Goal: Navigation & Orientation: Find specific page/section

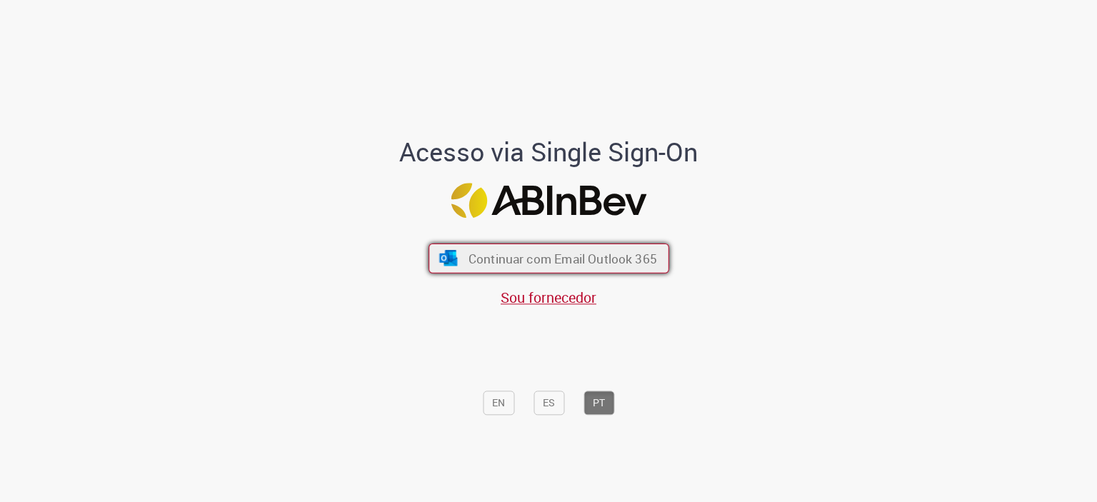
click at [584, 269] on button "Continuar com Email Outlook 365" at bounding box center [549, 258] width 241 height 30
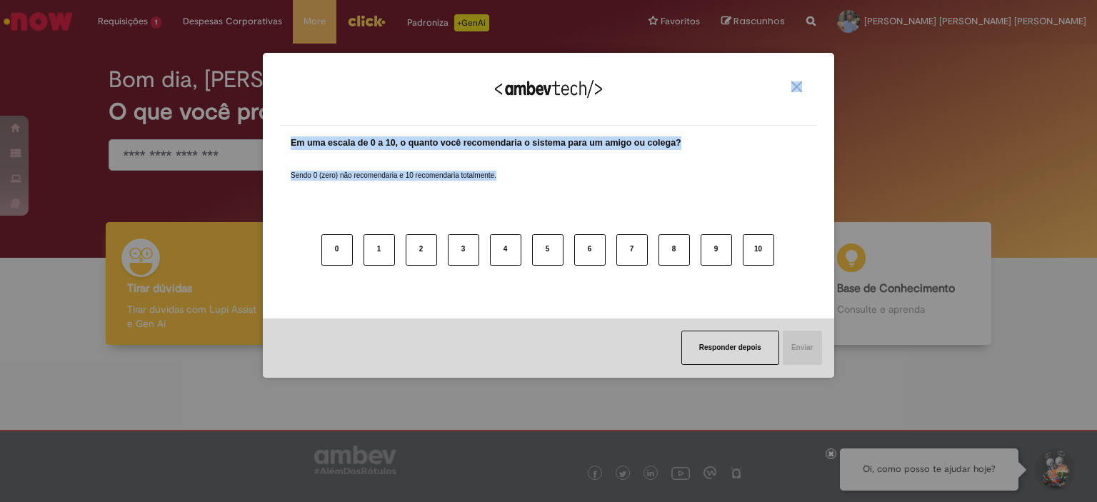
drag, startPoint x: 677, startPoint y: 257, endPoint x: 796, endPoint y: 82, distance: 211.8
click at [796, 82] on div "Agradecemos seu feedback! Em uma escala de 0 a 10, o quanto você recomendaria o…" at bounding box center [548, 215] width 571 height 325
click at [796, 82] on img "Close" at bounding box center [796, 86] width 11 height 11
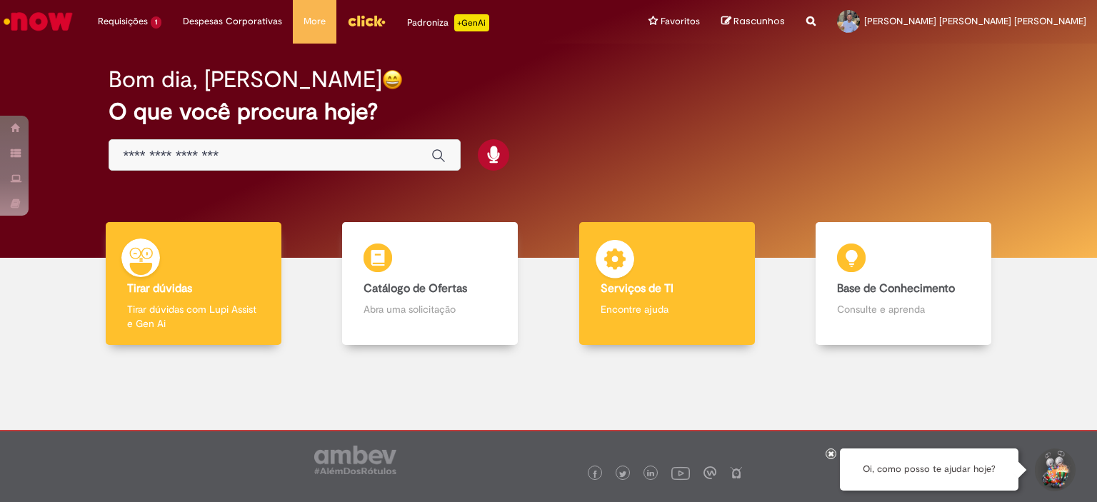
click at [658, 281] on b "Serviços de TI" at bounding box center [637, 288] width 73 height 14
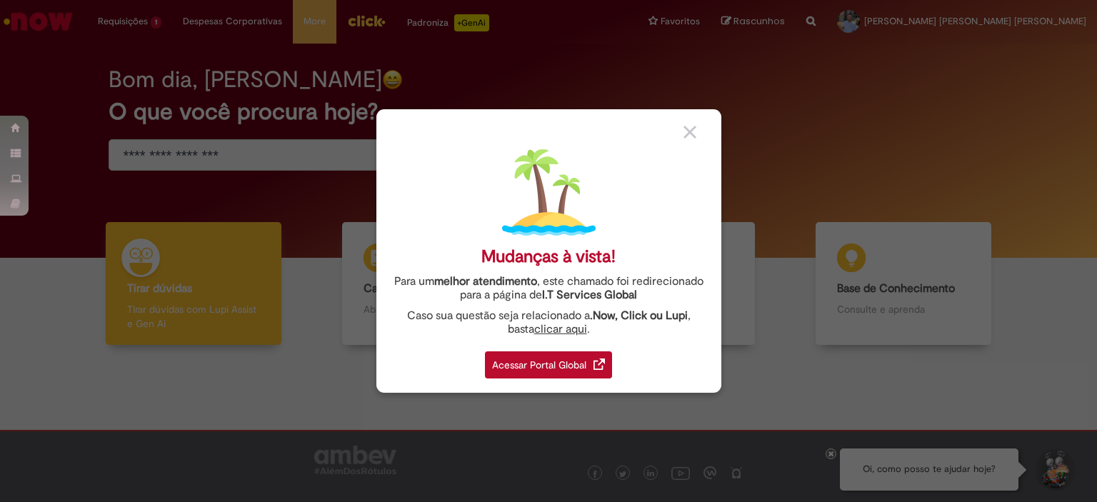
click at [544, 368] on div "Acessar Portal Global" at bounding box center [548, 364] width 127 height 27
